Goal: Information Seeking & Learning: Learn about a topic

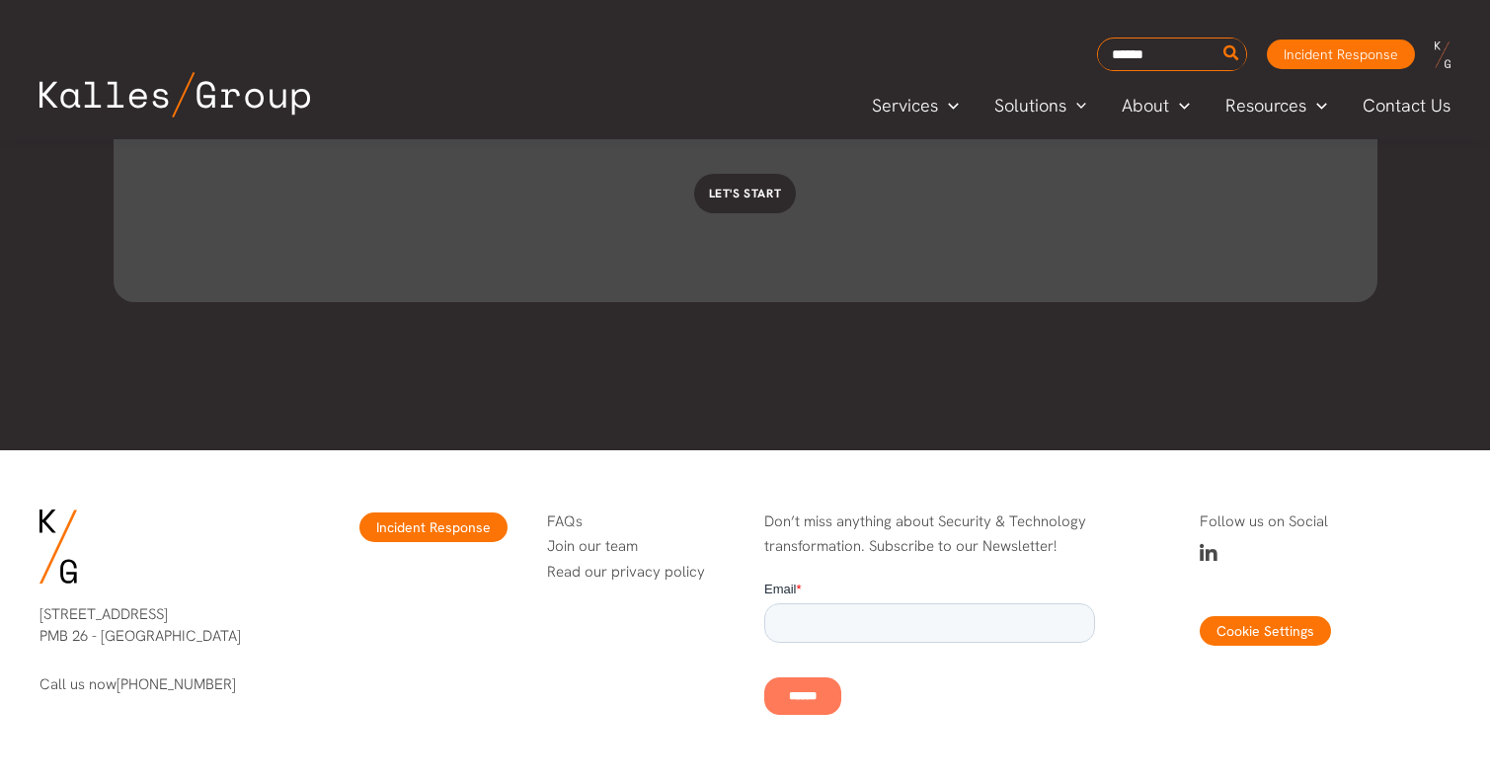
scroll to position [6162, 0]
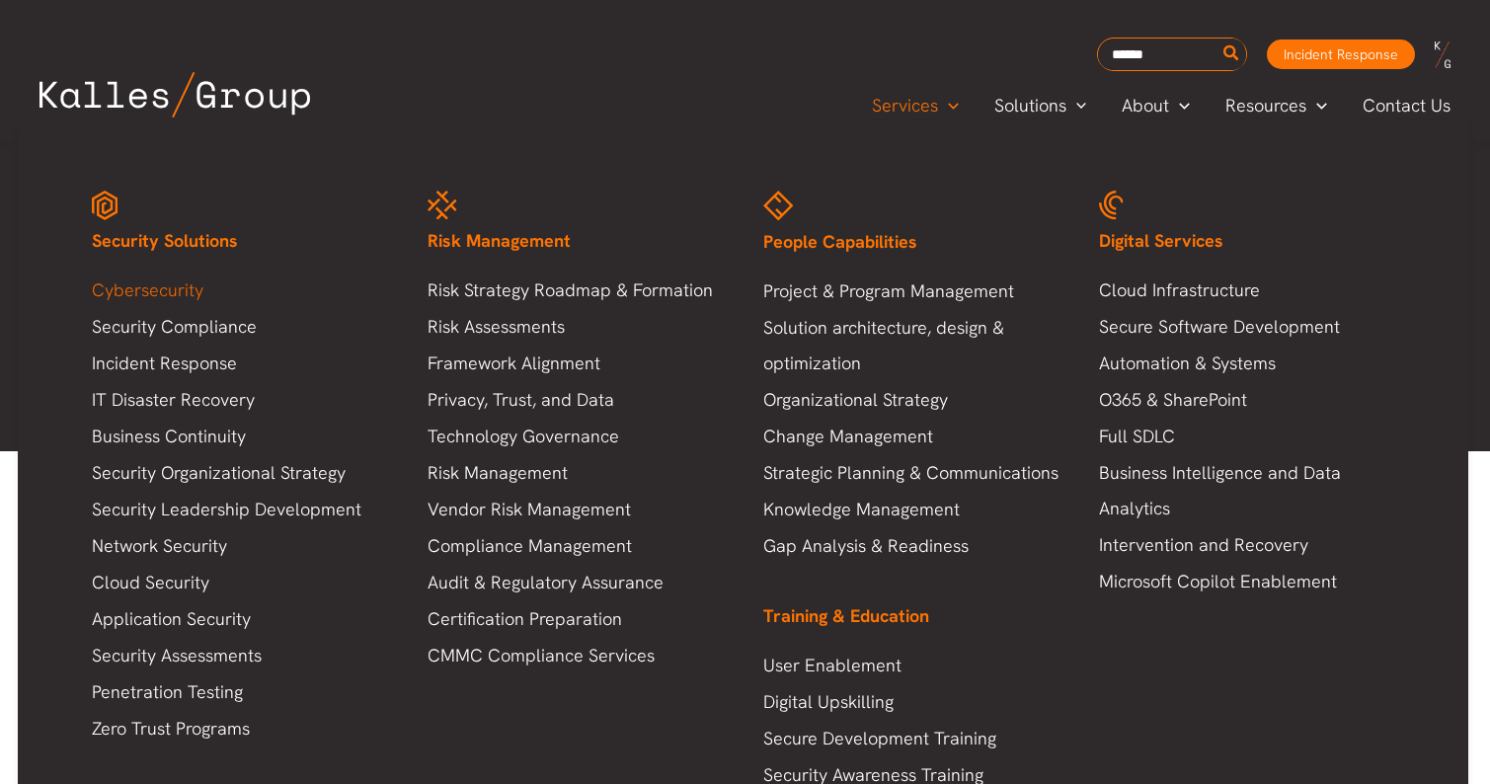
click at [185, 294] on link "Cybersecurity" at bounding box center [240, 291] width 296 height 36
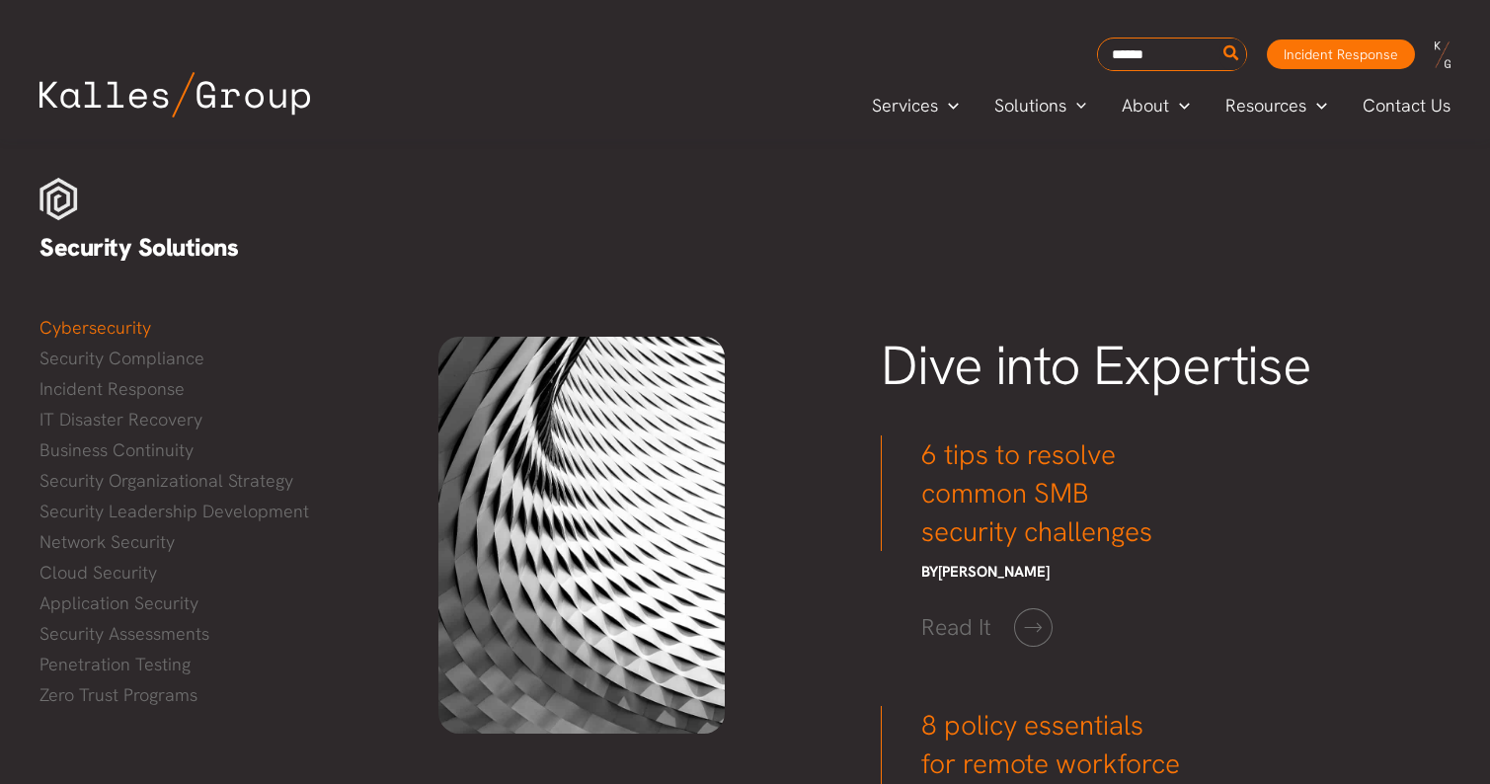
scroll to position [3363, 0]
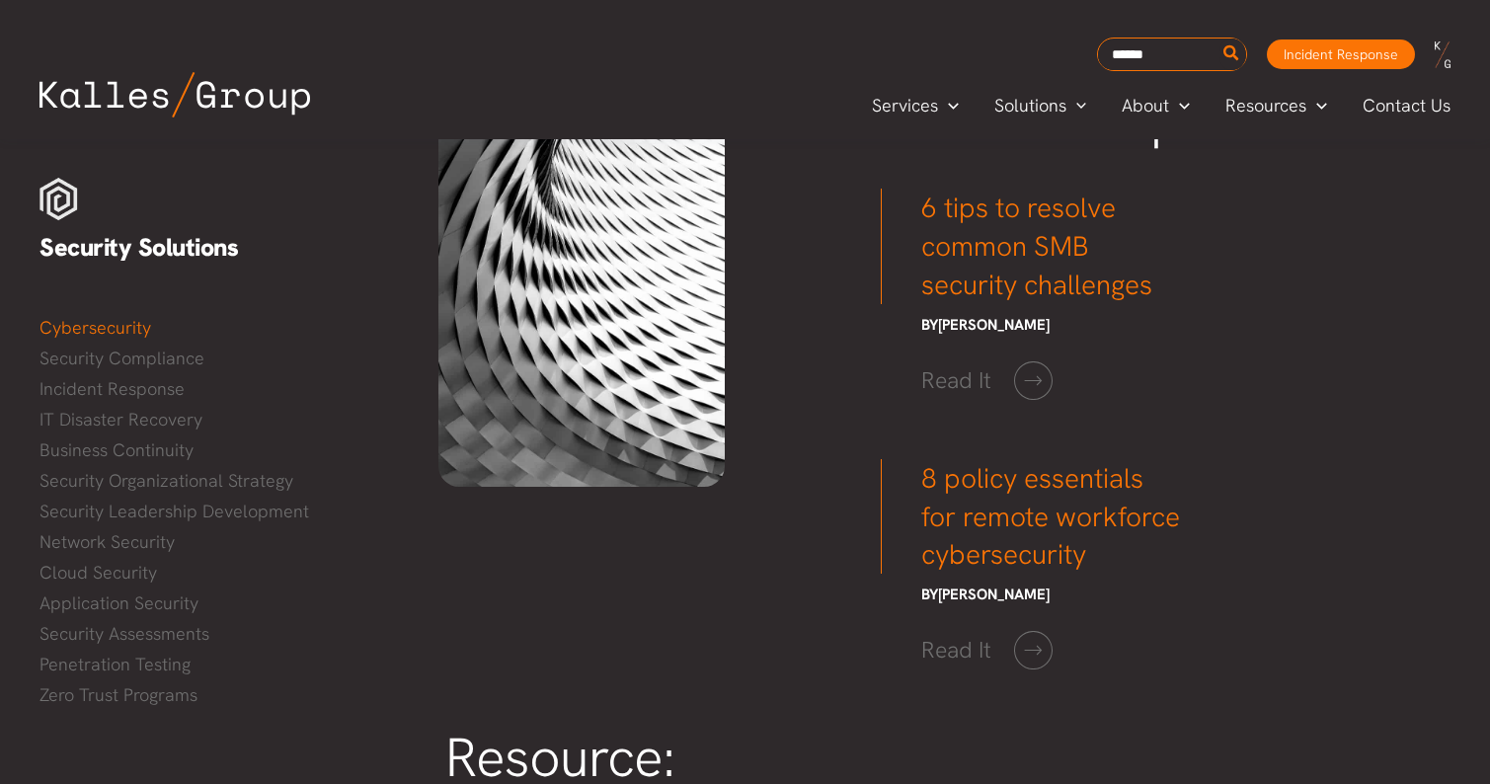
click at [145, 95] on img at bounding box center [175, 94] width 271 height 45
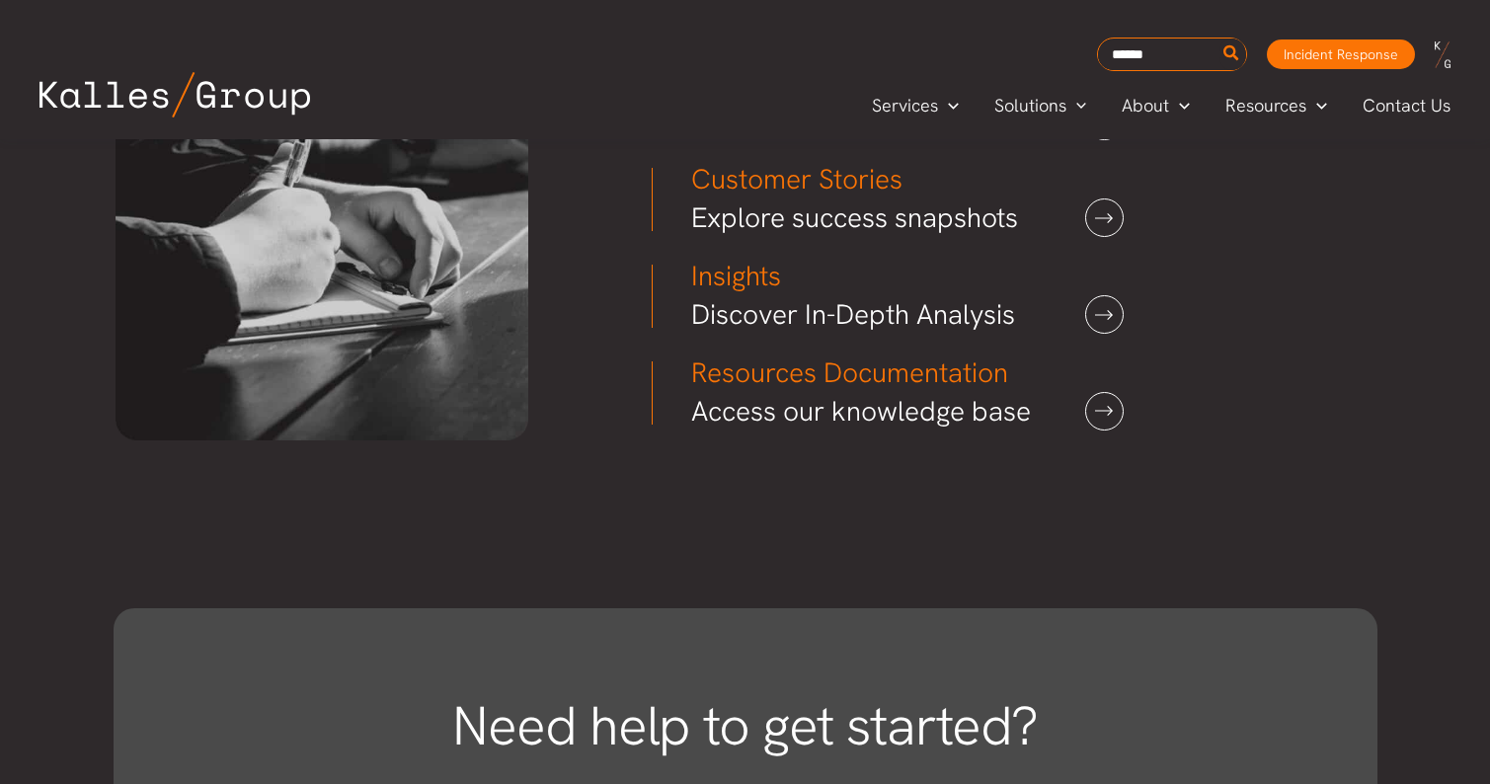
scroll to position [5477, 0]
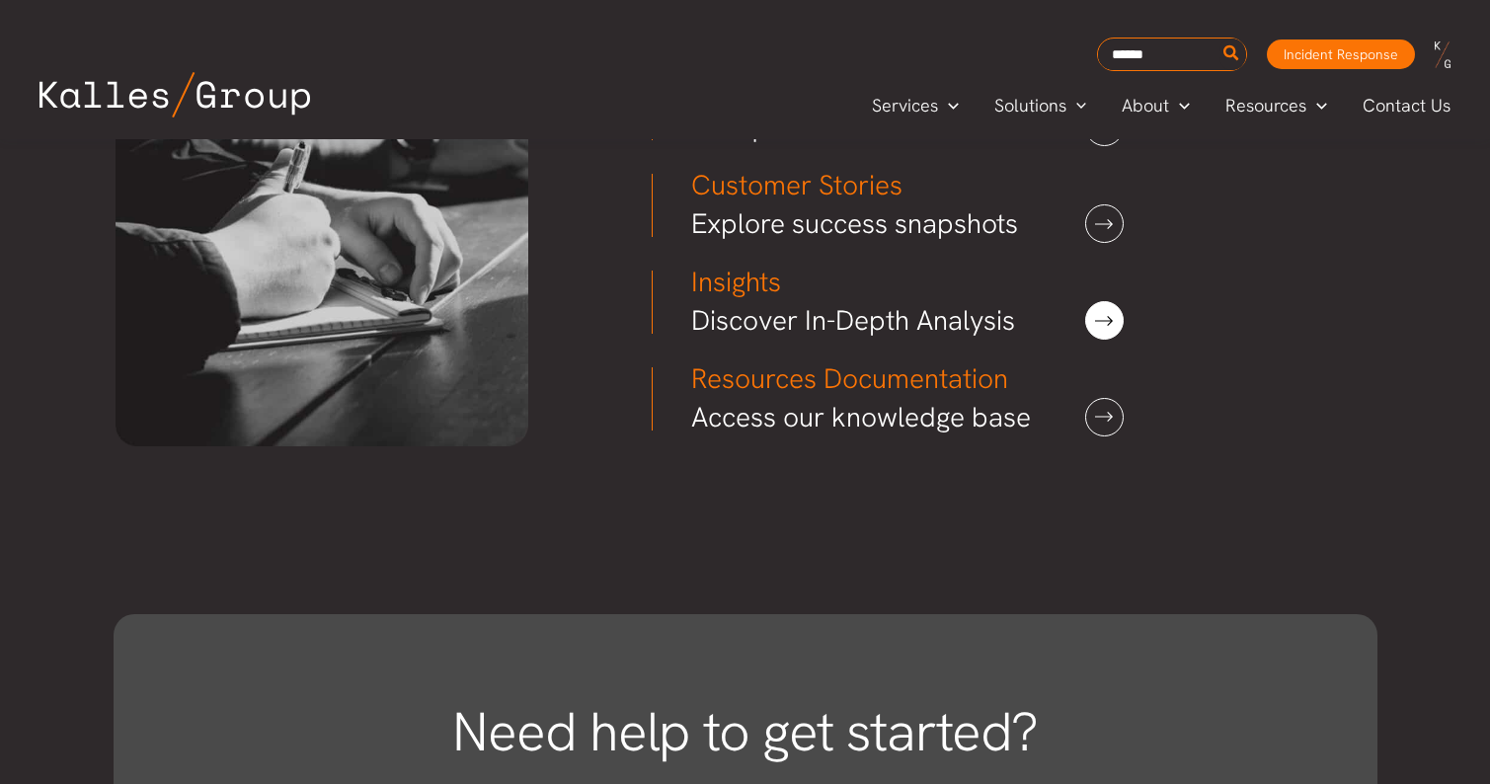
click at [1101, 301] on link at bounding box center [1104, 320] width 39 height 39
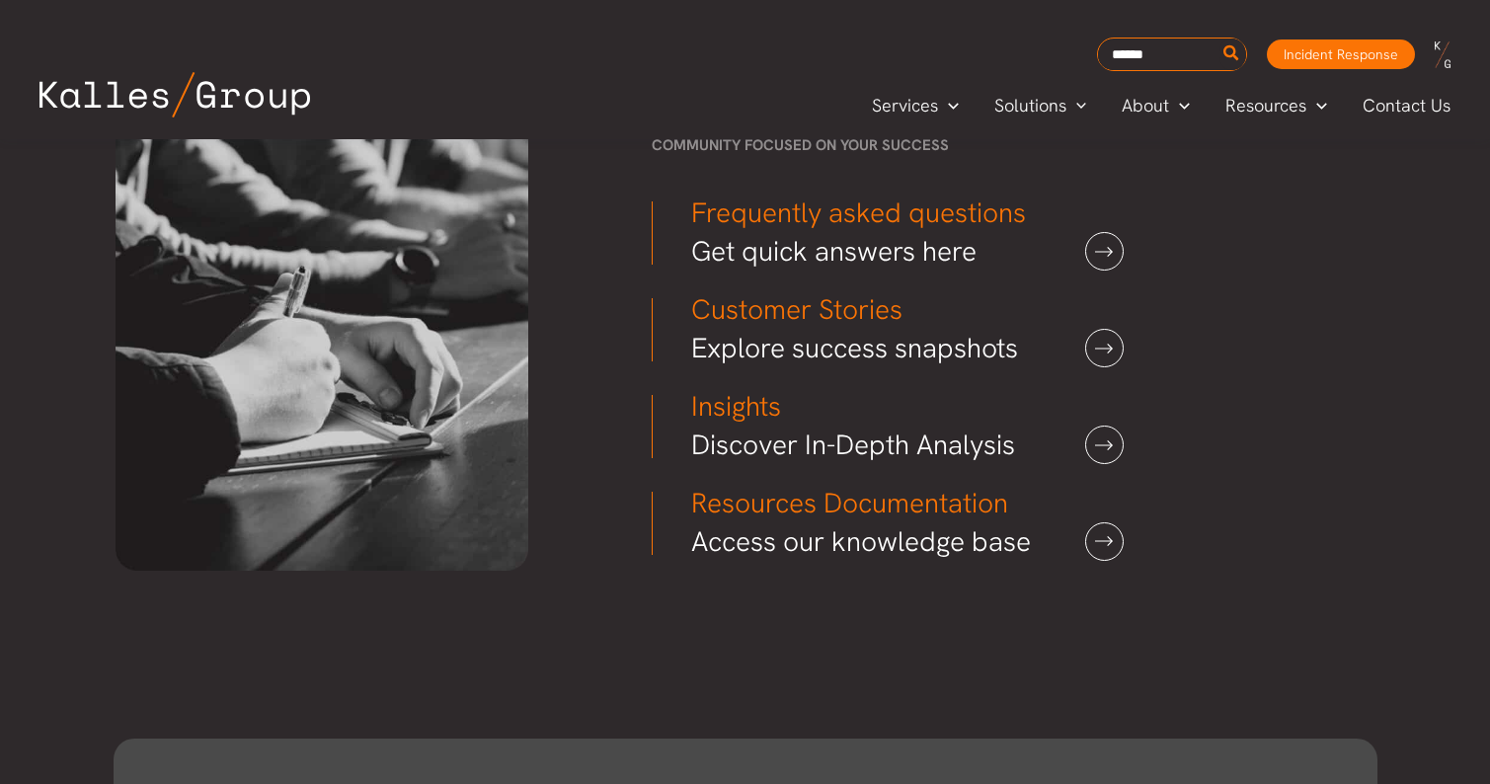
scroll to position [5314, 0]
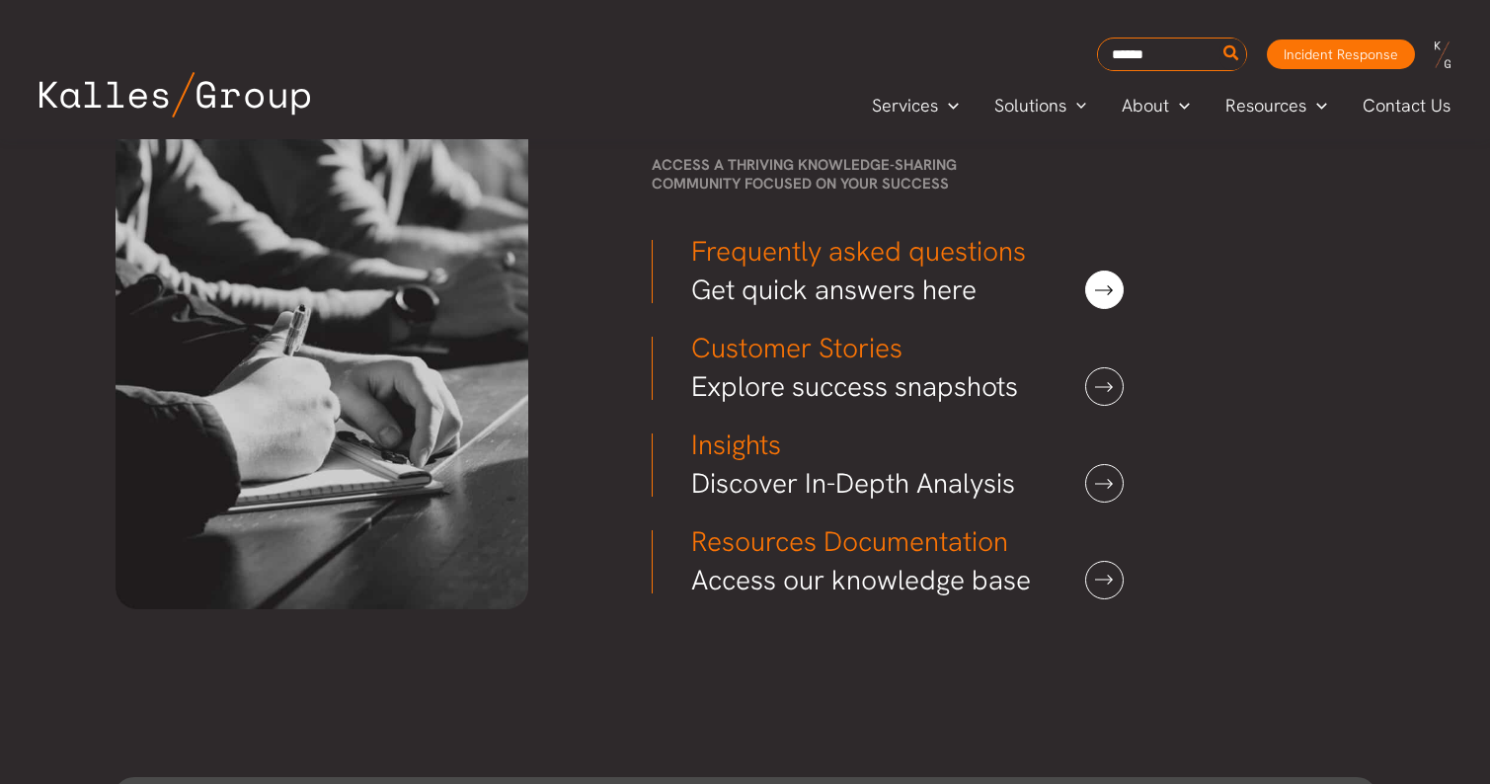
click at [1106, 278] on link at bounding box center [1104, 290] width 39 height 39
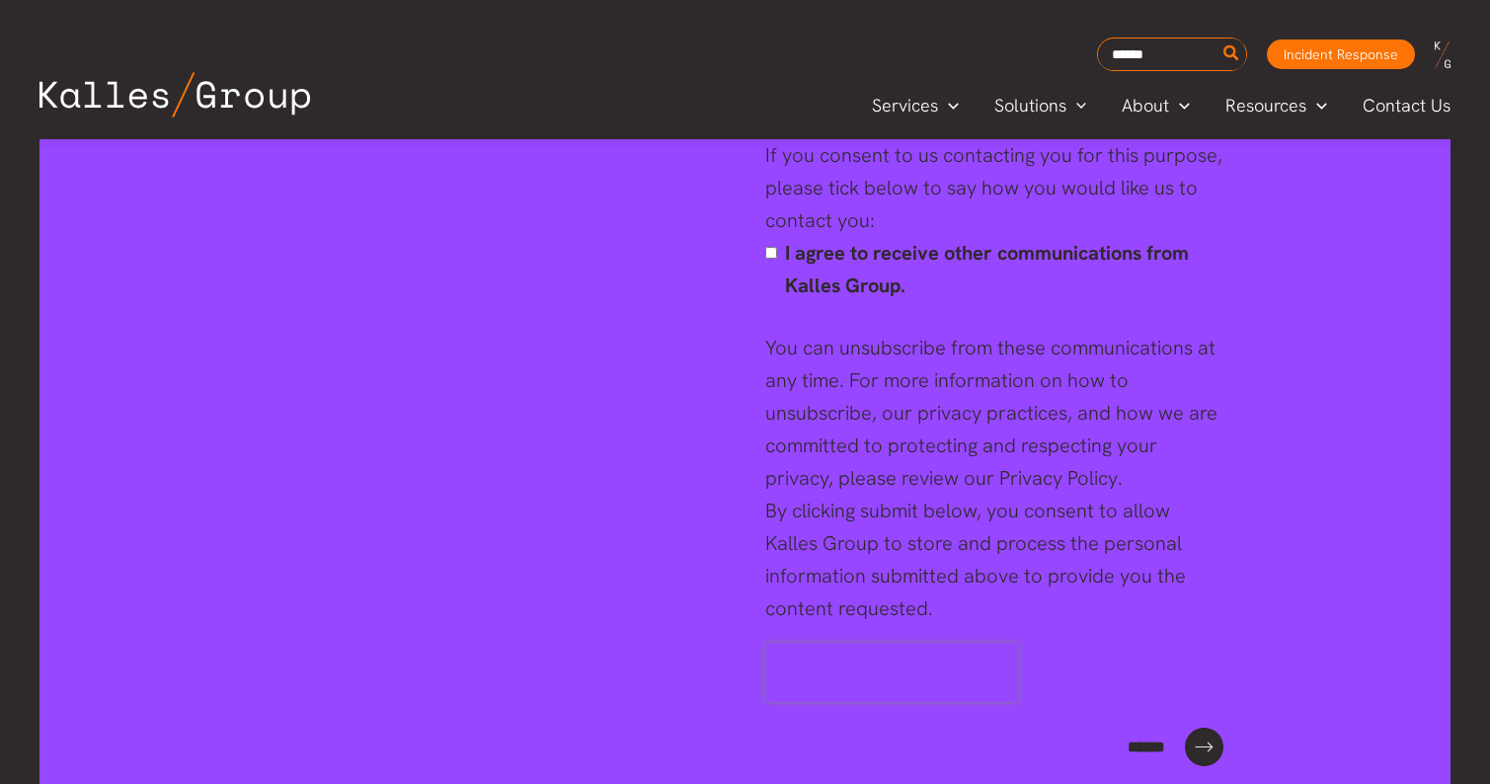
scroll to position [4217, 0]
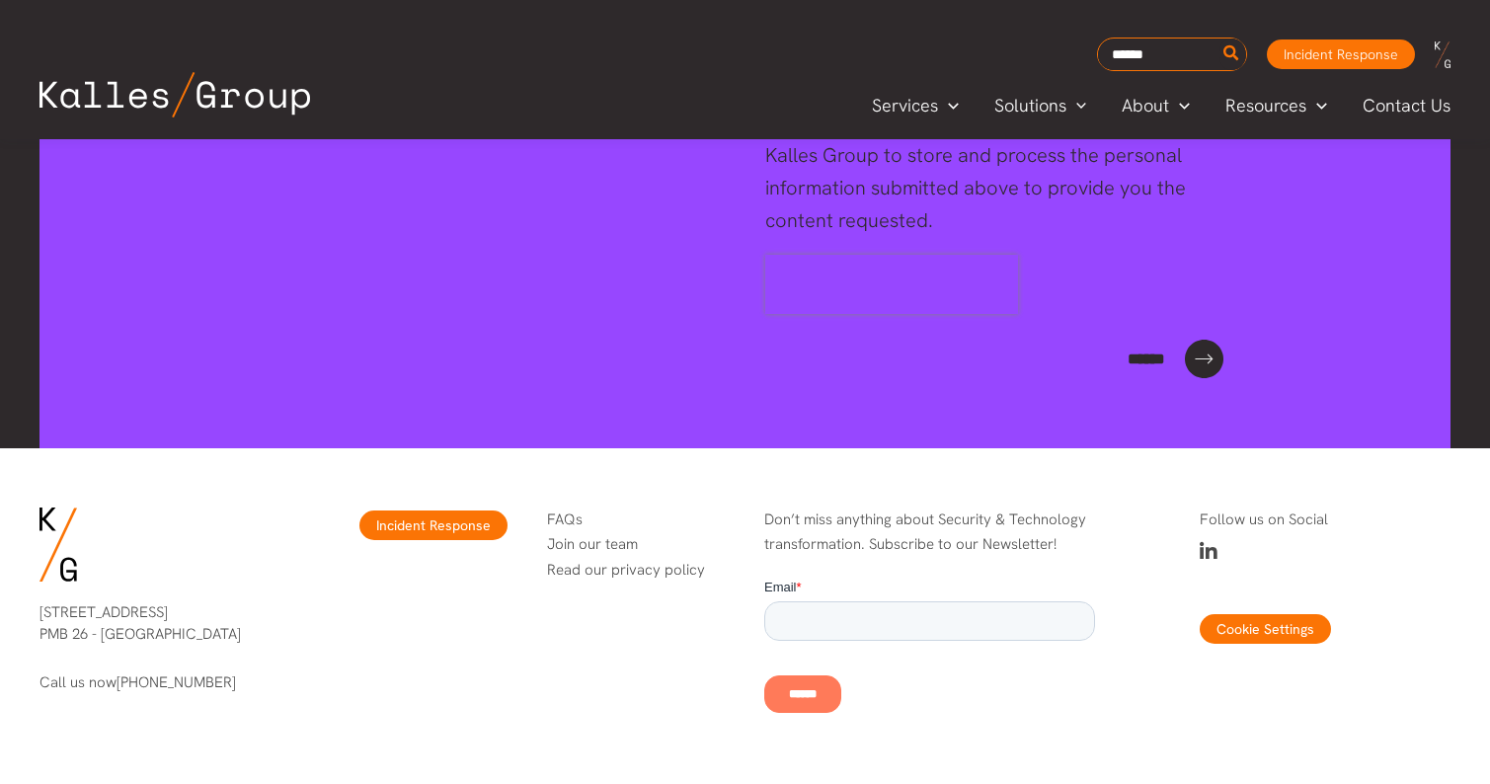
scroll to position [4209, 0]
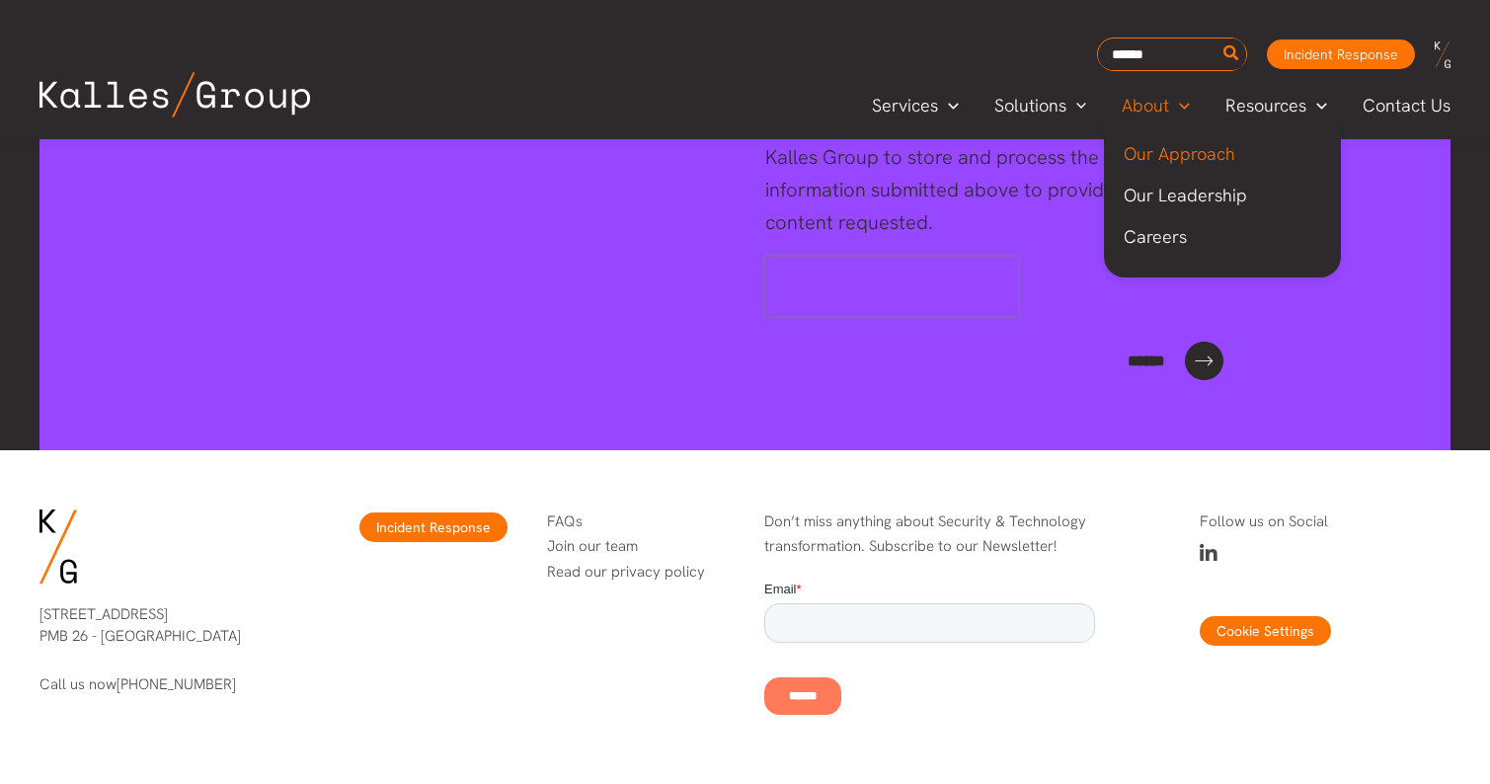
click at [1151, 159] on span "Our Approach" at bounding box center [1180, 153] width 112 height 23
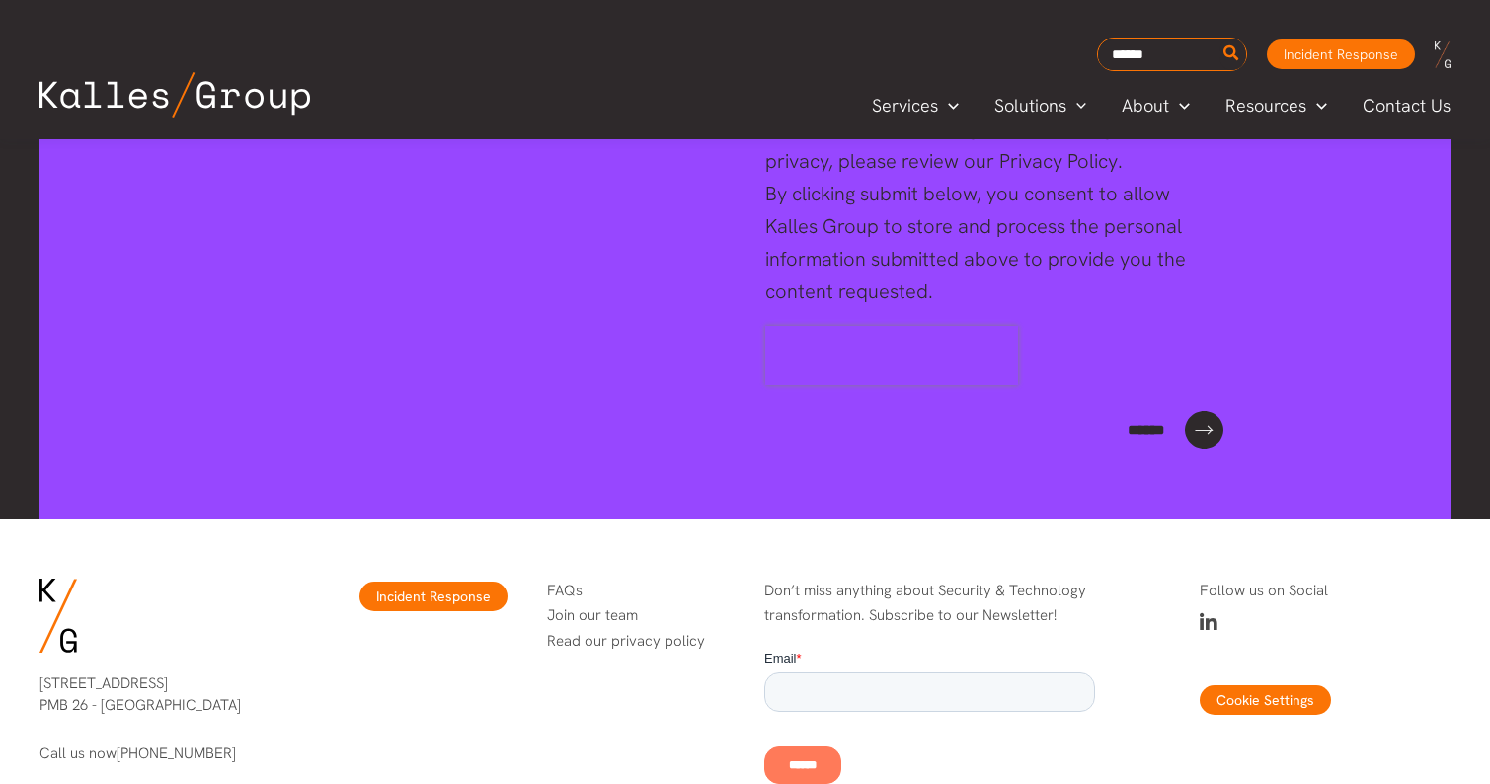
scroll to position [7972, 0]
click at [1382, 97] on span "Contact Us" at bounding box center [1407, 106] width 88 height 30
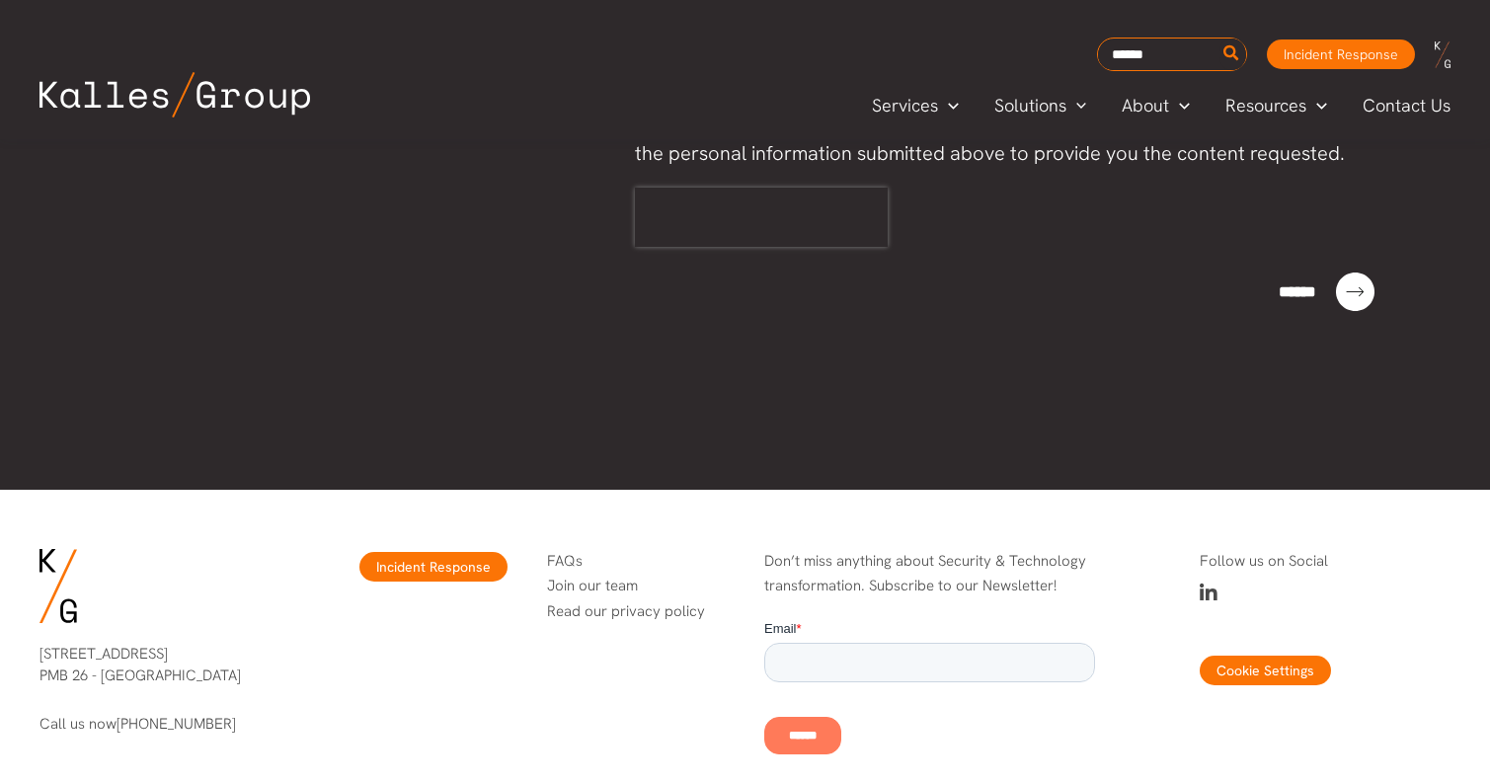
scroll to position [1279, 0]
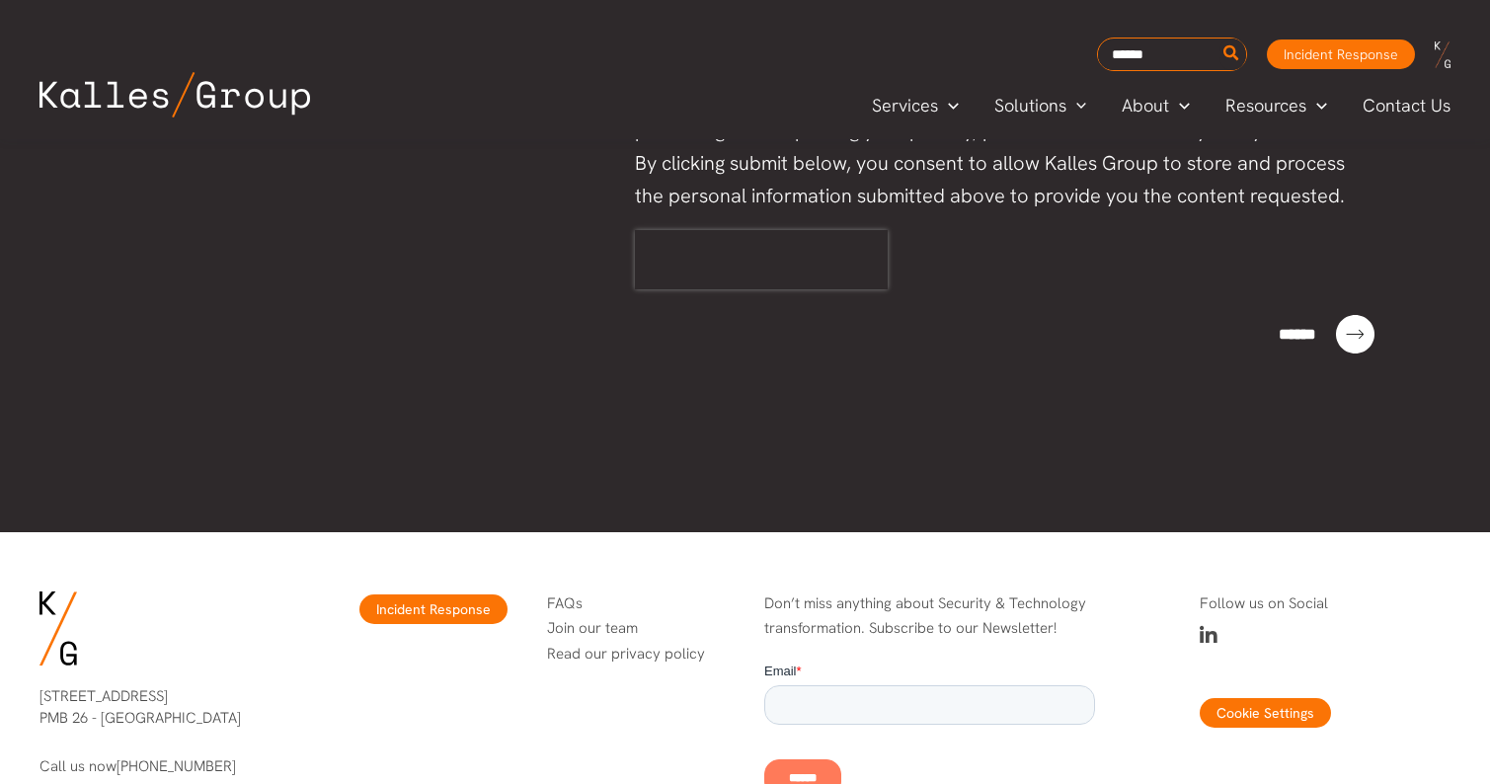
click at [52, 628] on img at bounding box center [59, 629] width 38 height 74
click at [428, 606] on span "Incident Response" at bounding box center [433, 610] width 148 height 30
click at [200, 105] on img at bounding box center [175, 94] width 271 height 45
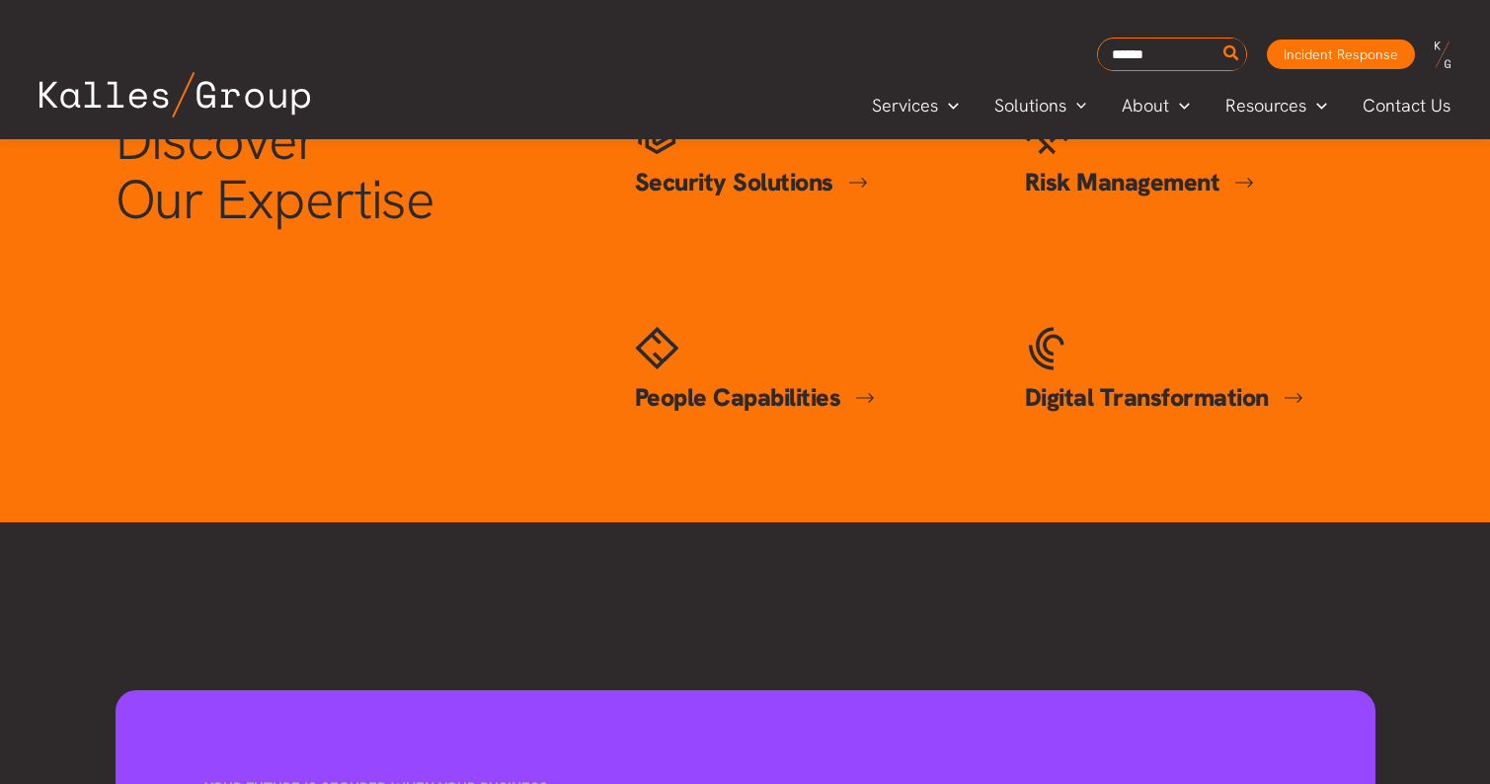
scroll to position [1055, 0]
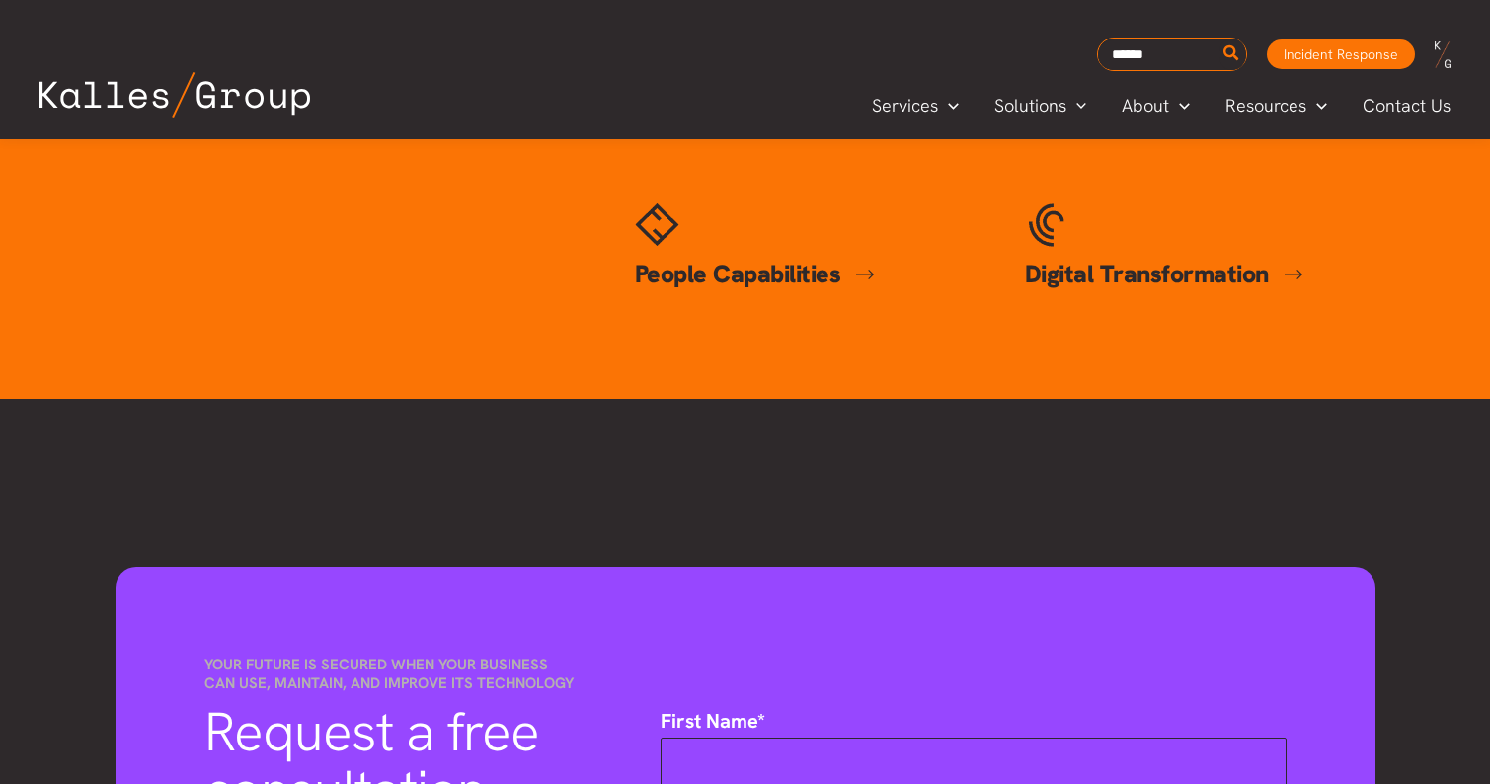
click at [735, 274] on link "People Capabilities" at bounding box center [755, 274] width 241 height 33
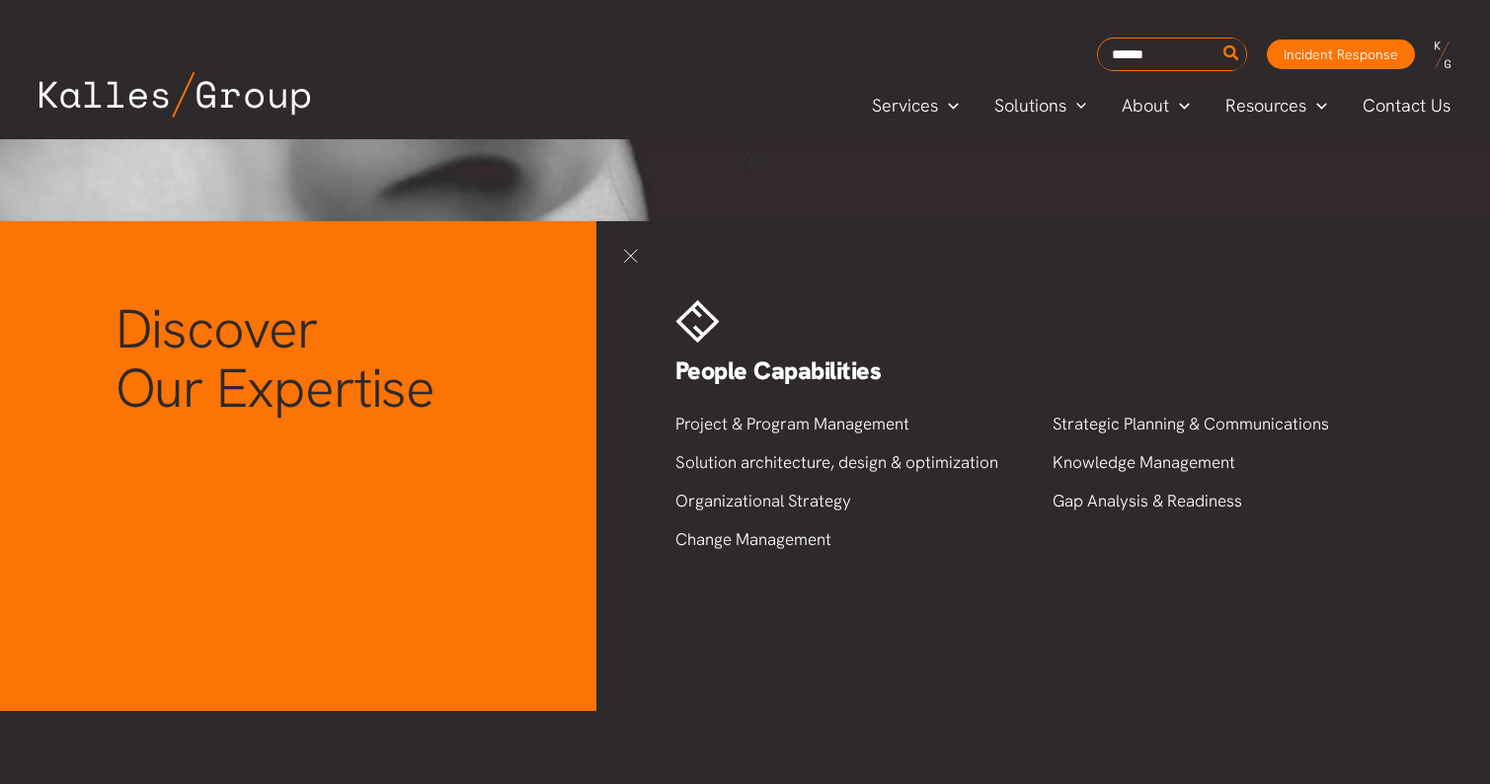
scroll to position [654, 0]
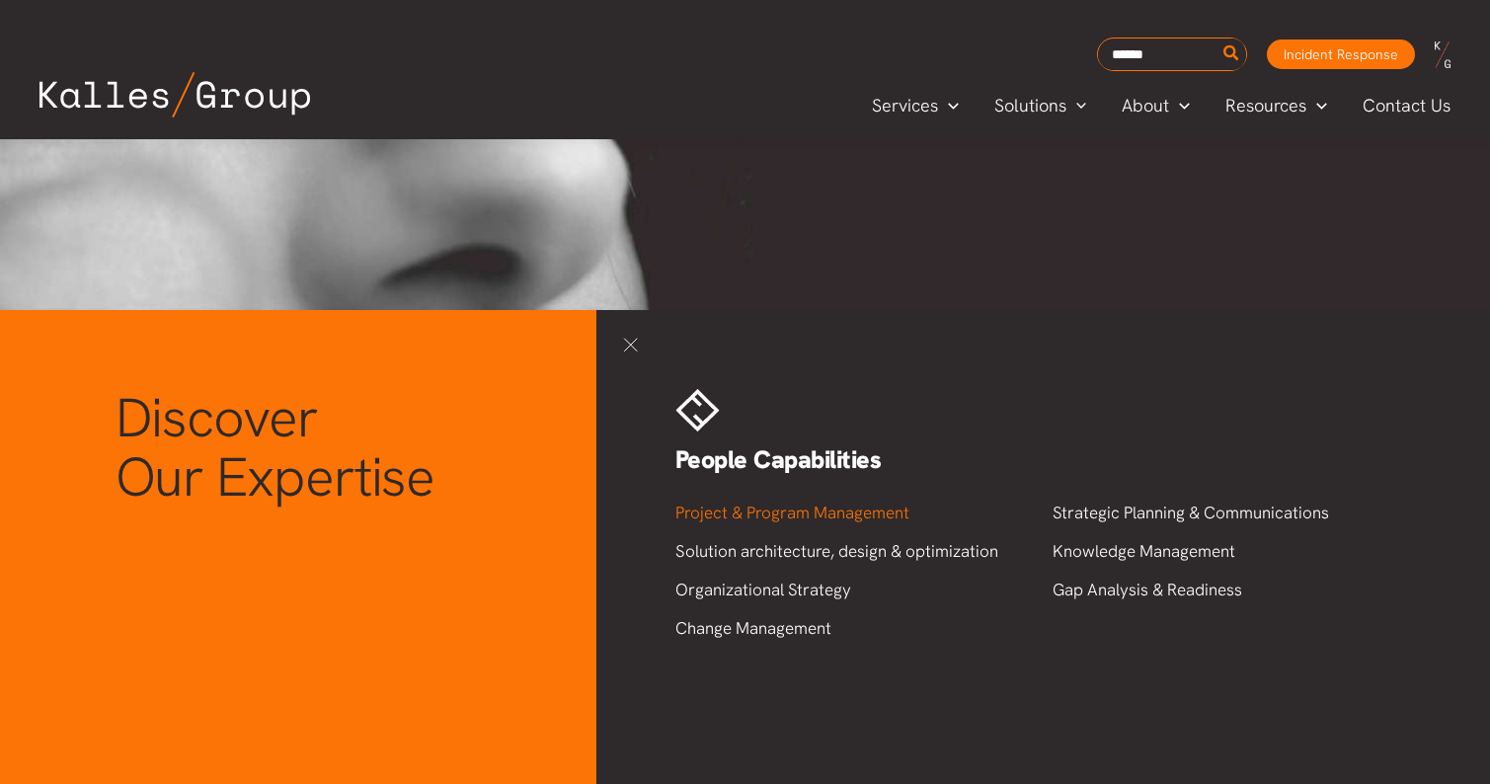
click at [734, 509] on link "Project & Program Management" at bounding box center [792, 513] width 234 height 22
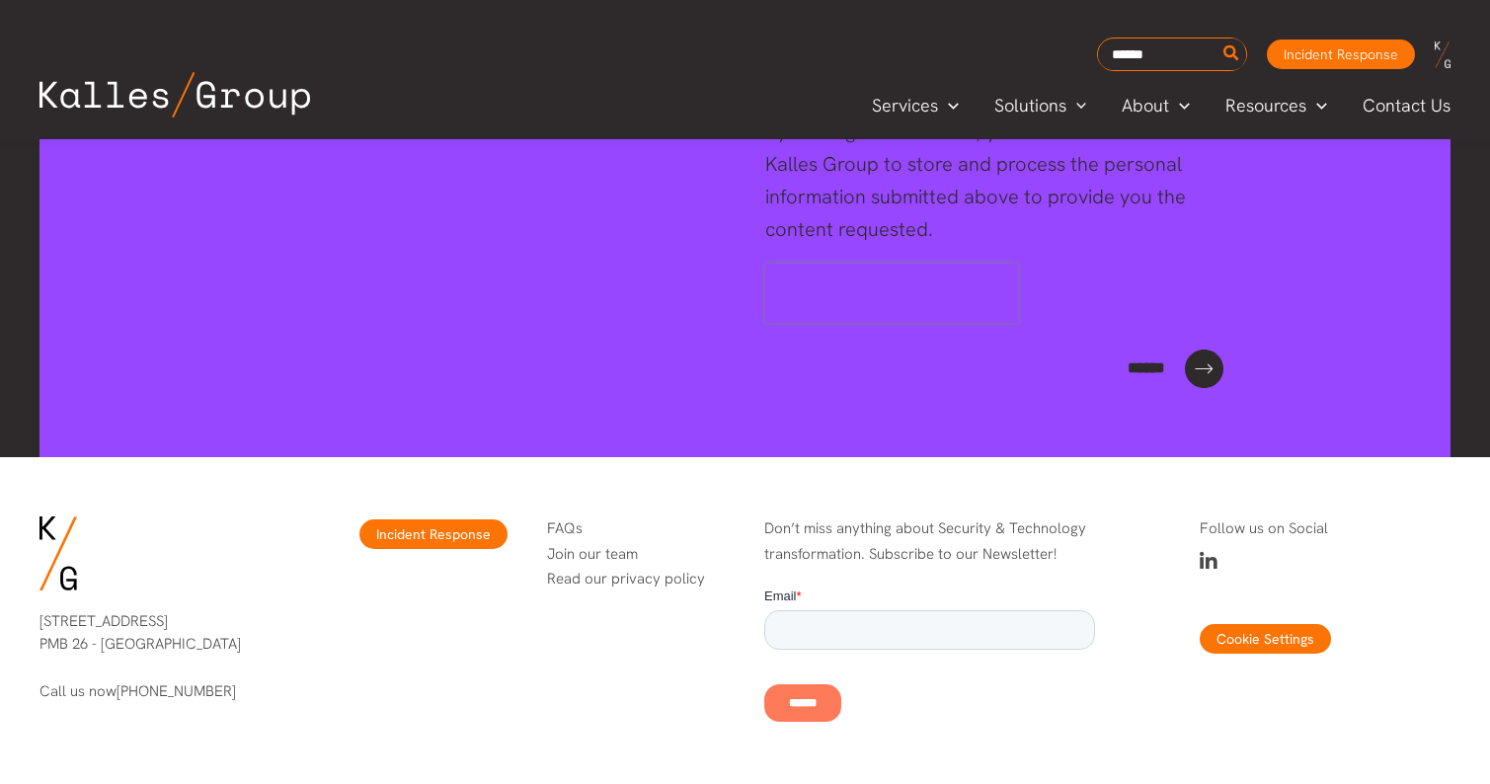
scroll to position [4667, 0]
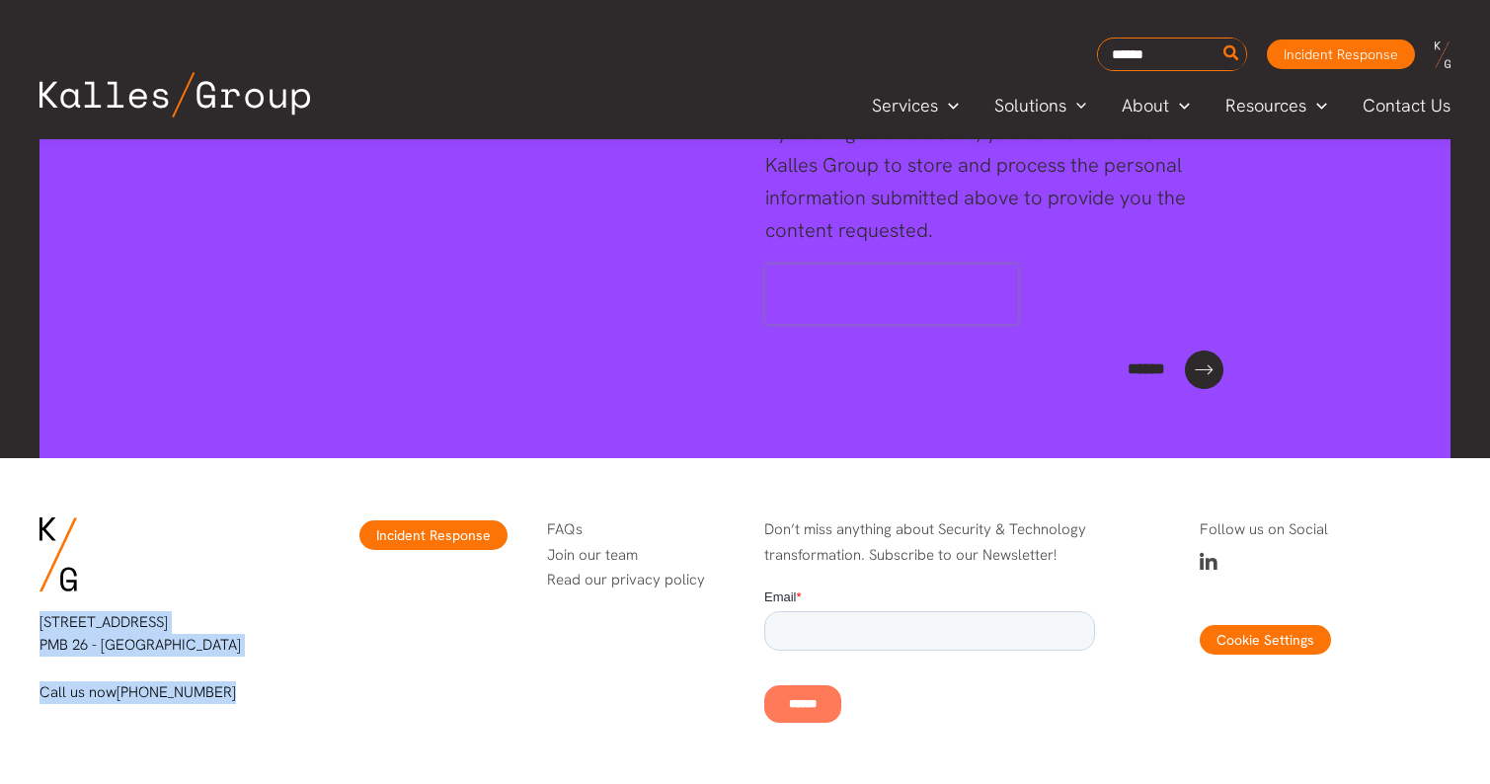
drag, startPoint x: 161, startPoint y: 660, endPoint x: 37, endPoint y: 609, distance: 134.2
click at [37, 609] on div "[STREET_ADDRESS] Call us now [PHONE_NUMBER]" at bounding box center [165, 658] width 290 height 132
copy div "[STREET_ADDRESS] Call us now [PHONE_NUMBER]"
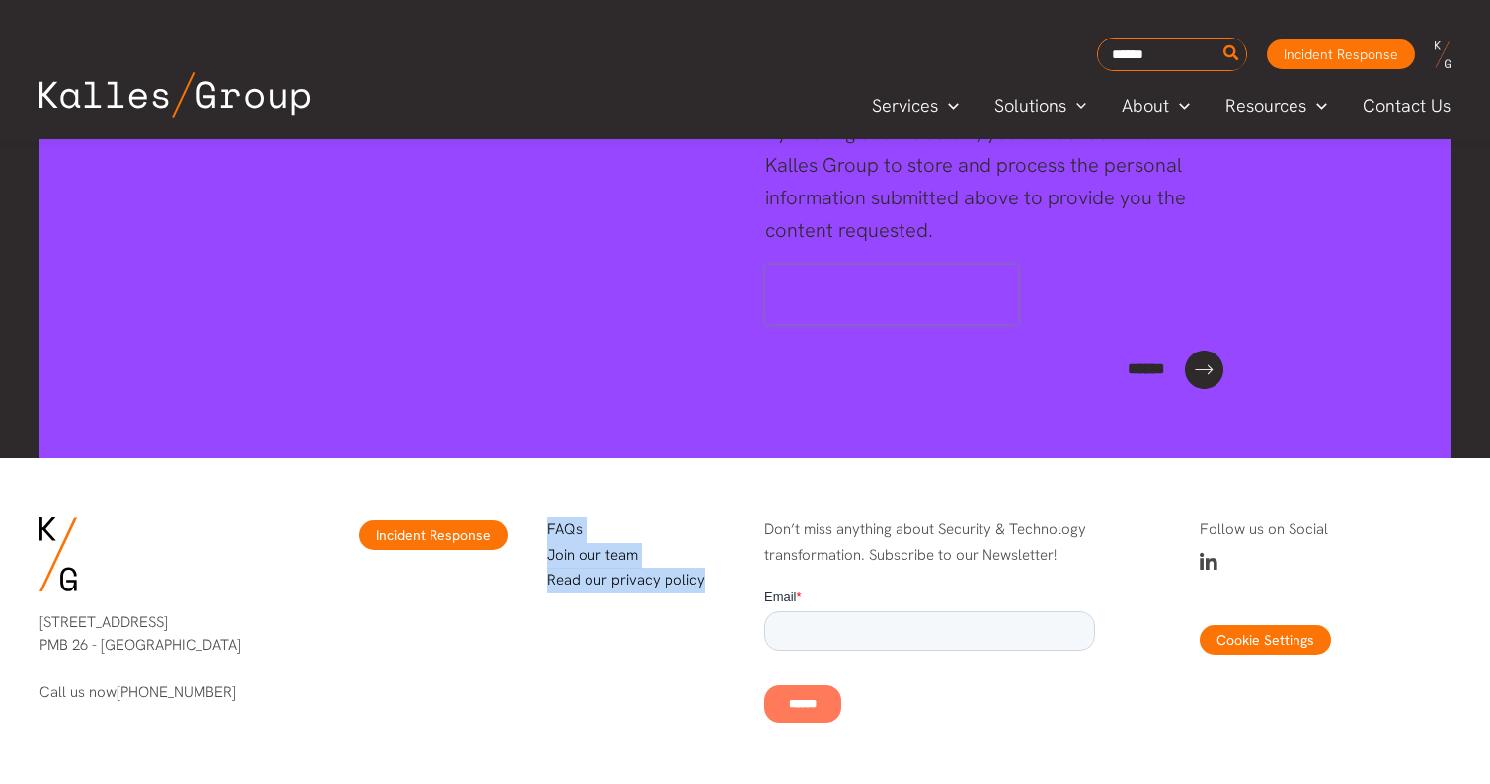
drag, startPoint x: 717, startPoint y: 570, endPoint x: 538, endPoint y: 514, distance: 187.4
click at [538, 514] on div "FAQs Join our team Read our privacy policy" at bounding box center [635, 556] width 217 height 116
copy p "FAQs Join our team Read our privacy policy"
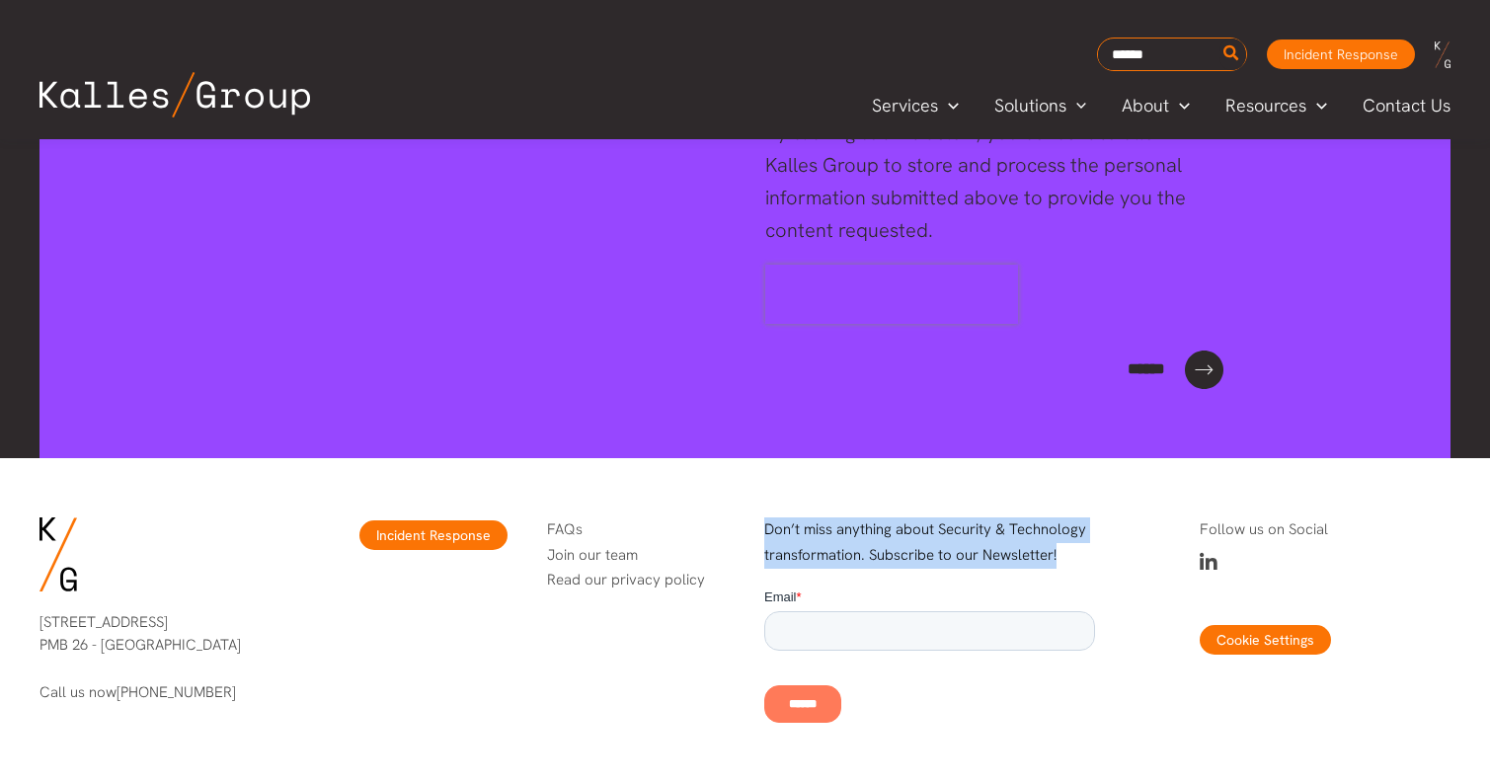
drag, startPoint x: 1086, startPoint y: 544, endPoint x: 764, endPoint y: 513, distance: 323.5
click at [764, 517] on p "Don’t miss anything about Security & Technology transformation. Subscribe to ou…" at bounding box center [929, 542] width 331 height 50
copy p "Don’t miss anything about Security & Technology transformation. Subscribe to ou…"
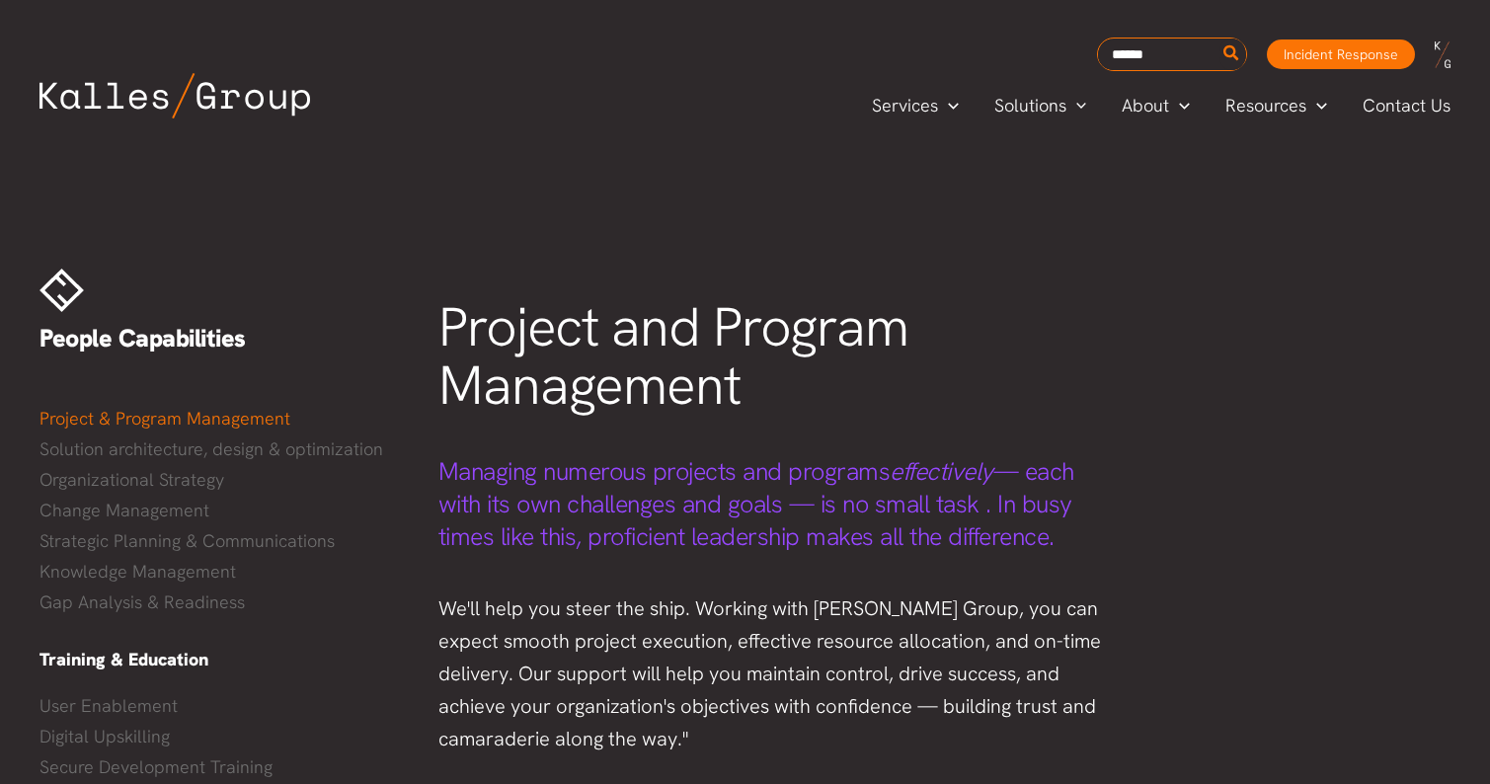
scroll to position [0, 0]
